Goal: Go to known website: Access a specific website the user already knows

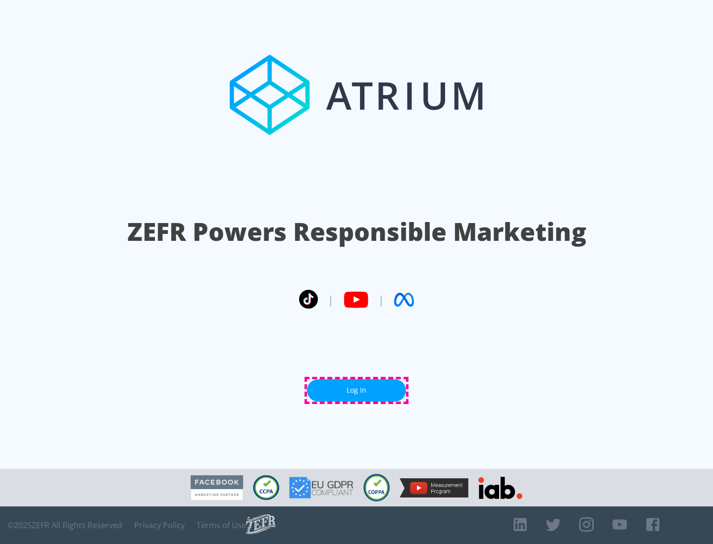
click at [356, 390] on link "Log In" at bounding box center [356, 391] width 99 height 22
